Goal: Navigation & Orientation: Find specific page/section

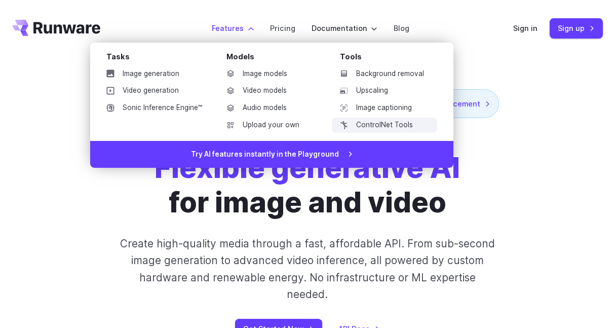
click at [402, 125] on link "ControlNet Tools" at bounding box center [384, 124] width 105 height 15
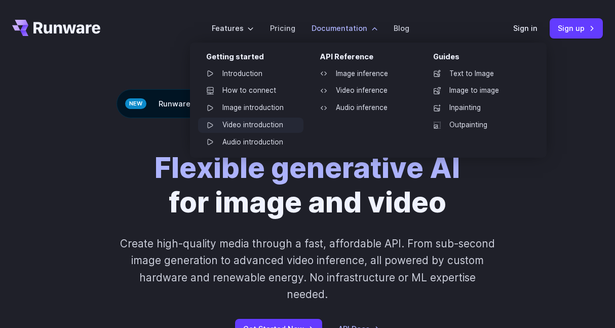
click at [210, 128] on icon at bounding box center [210, 125] width 8 height 8
